Goal: Check status: Check status

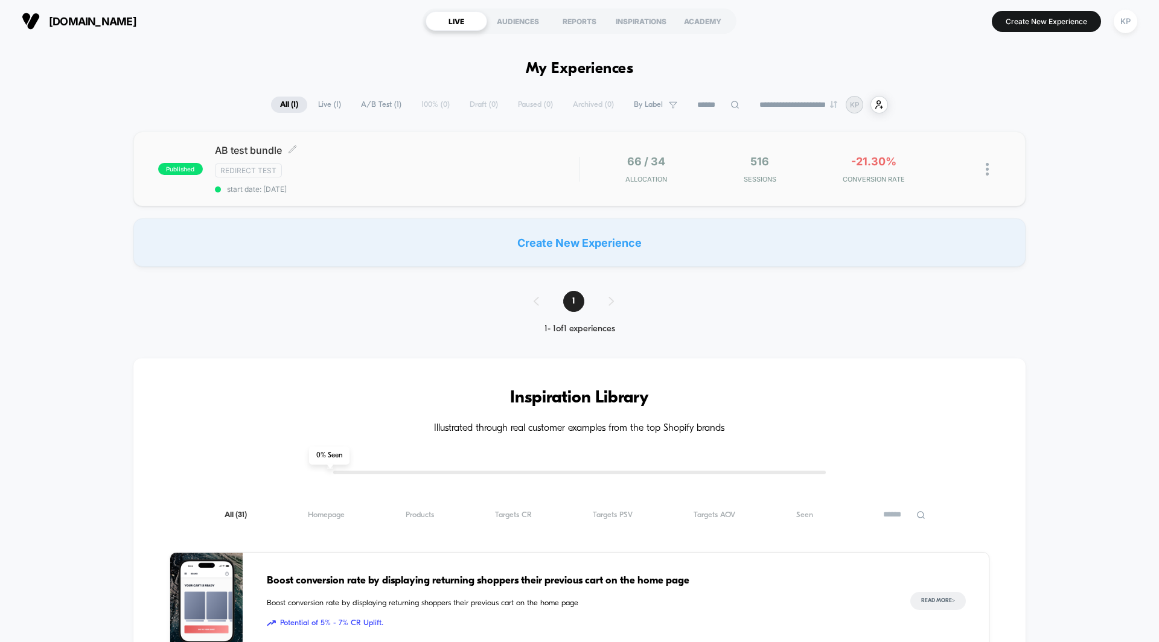
click at [249, 148] on span "AB test bundle Click to edit experience details" at bounding box center [397, 150] width 364 height 12
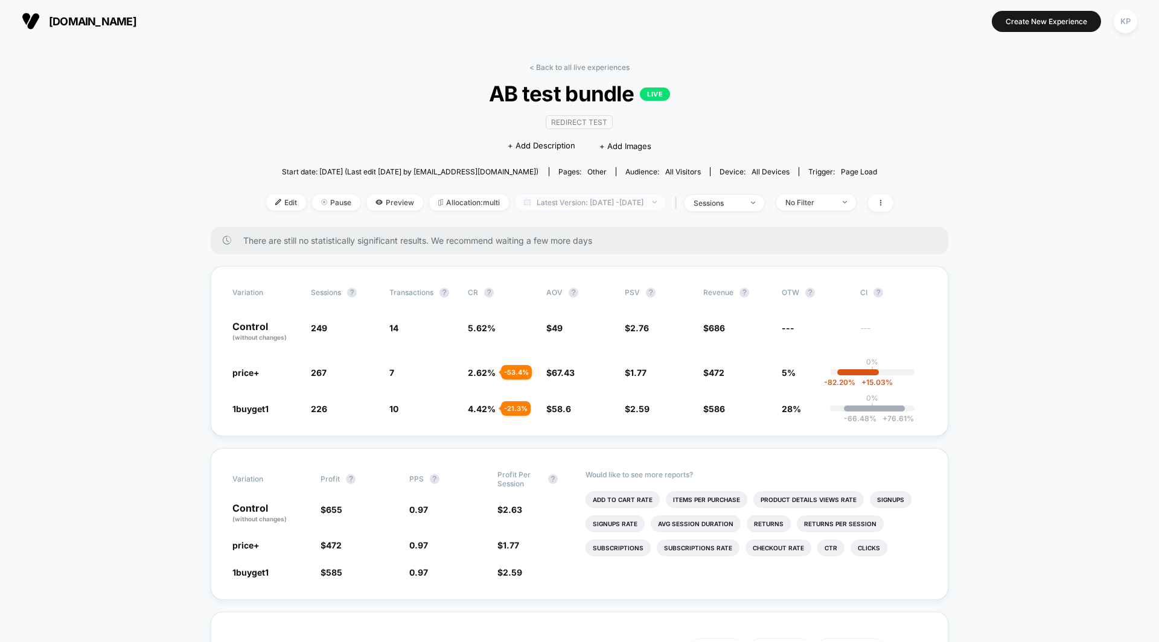
click at [577, 203] on span "Latest Version: [DATE] - [DATE]" at bounding box center [590, 202] width 151 height 16
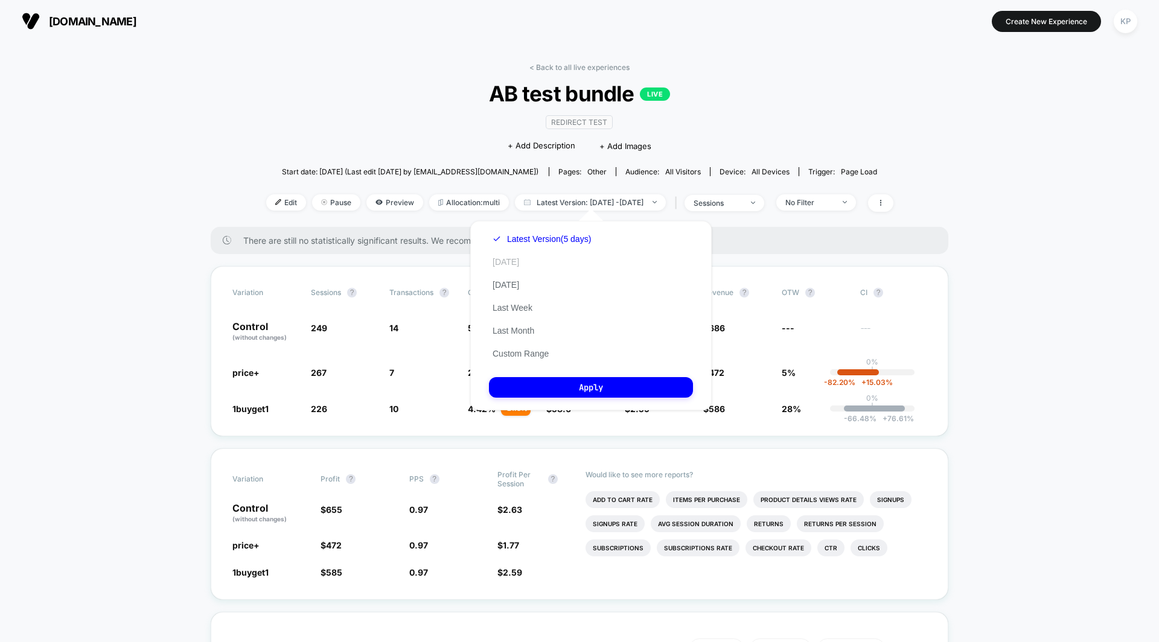
click at [506, 264] on button "[DATE]" at bounding box center [506, 262] width 34 height 11
click at [566, 387] on button "Apply" at bounding box center [591, 387] width 204 height 21
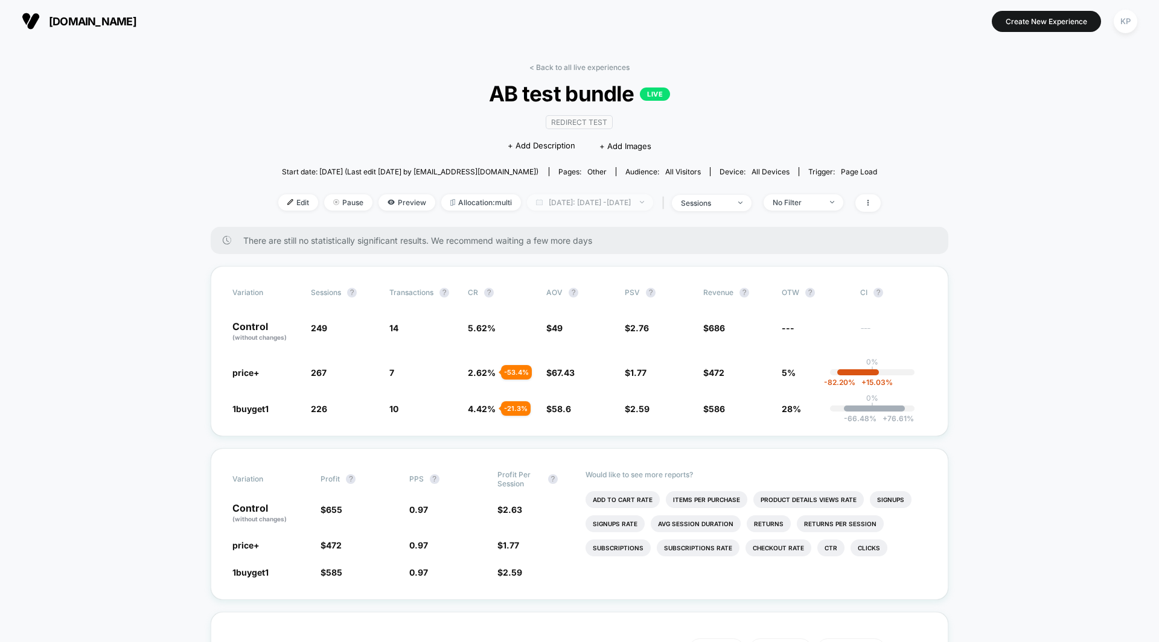
click at [568, 197] on span "[DATE]: [DATE] - [DATE]" at bounding box center [590, 202] width 126 height 16
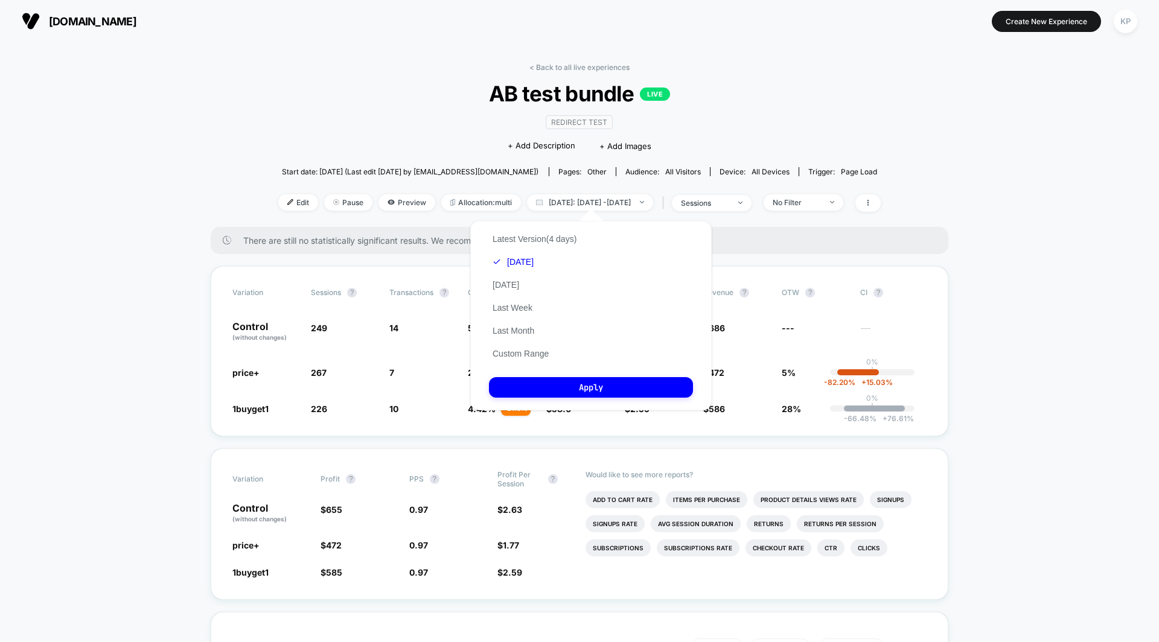
click at [517, 290] on div "Latest Version (4 days) [DATE] [DATE] Last Week Last Month Custom Range" at bounding box center [534, 297] width 91 height 138
click at [517, 287] on button "[DATE]" at bounding box center [506, 285] width 34 height 11
click at [565, 383] on button "Apply" at bounding box center [591, 387] width 204 height 21
